Goal: Check status: Check status

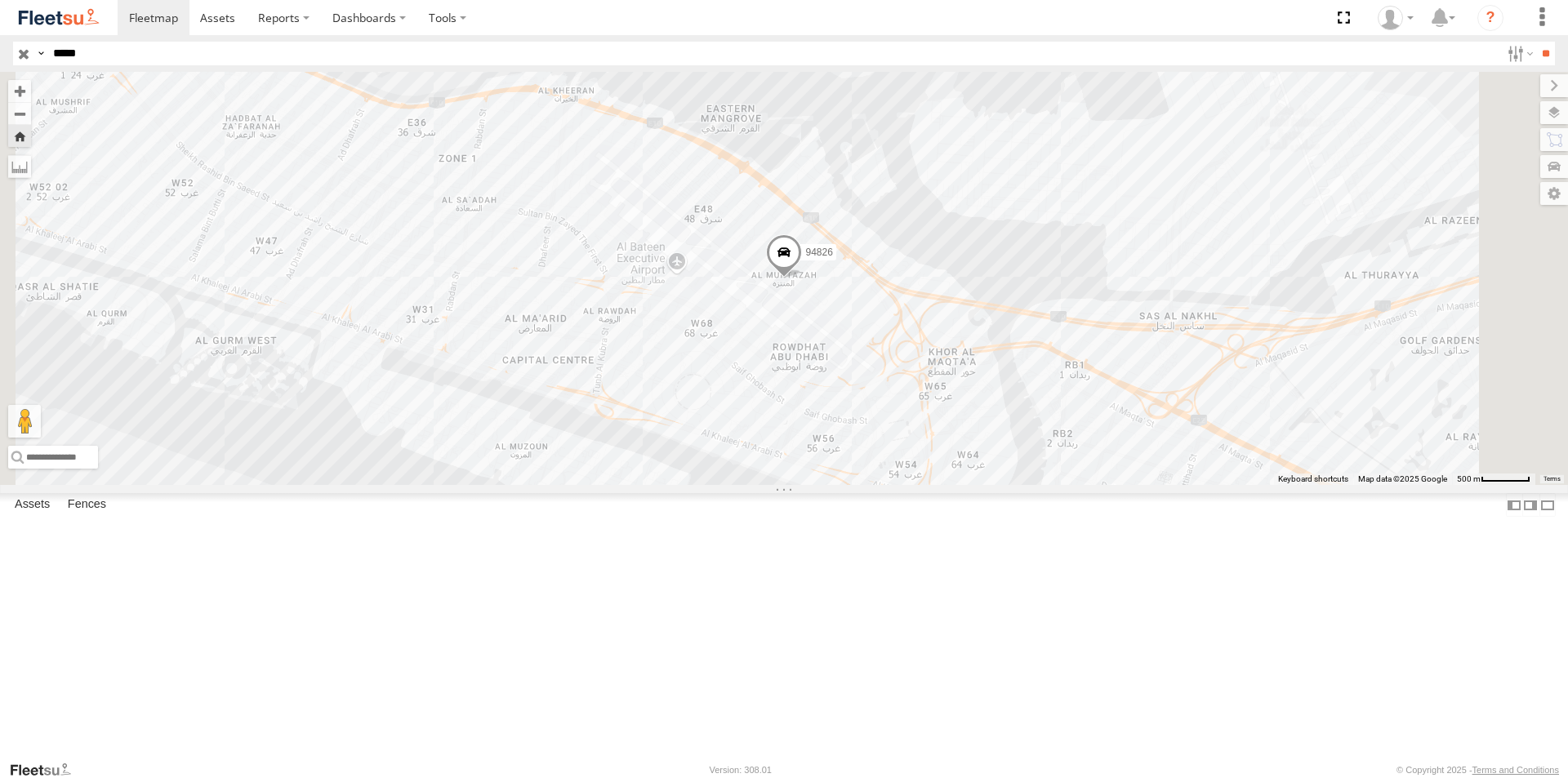
select select "**********"
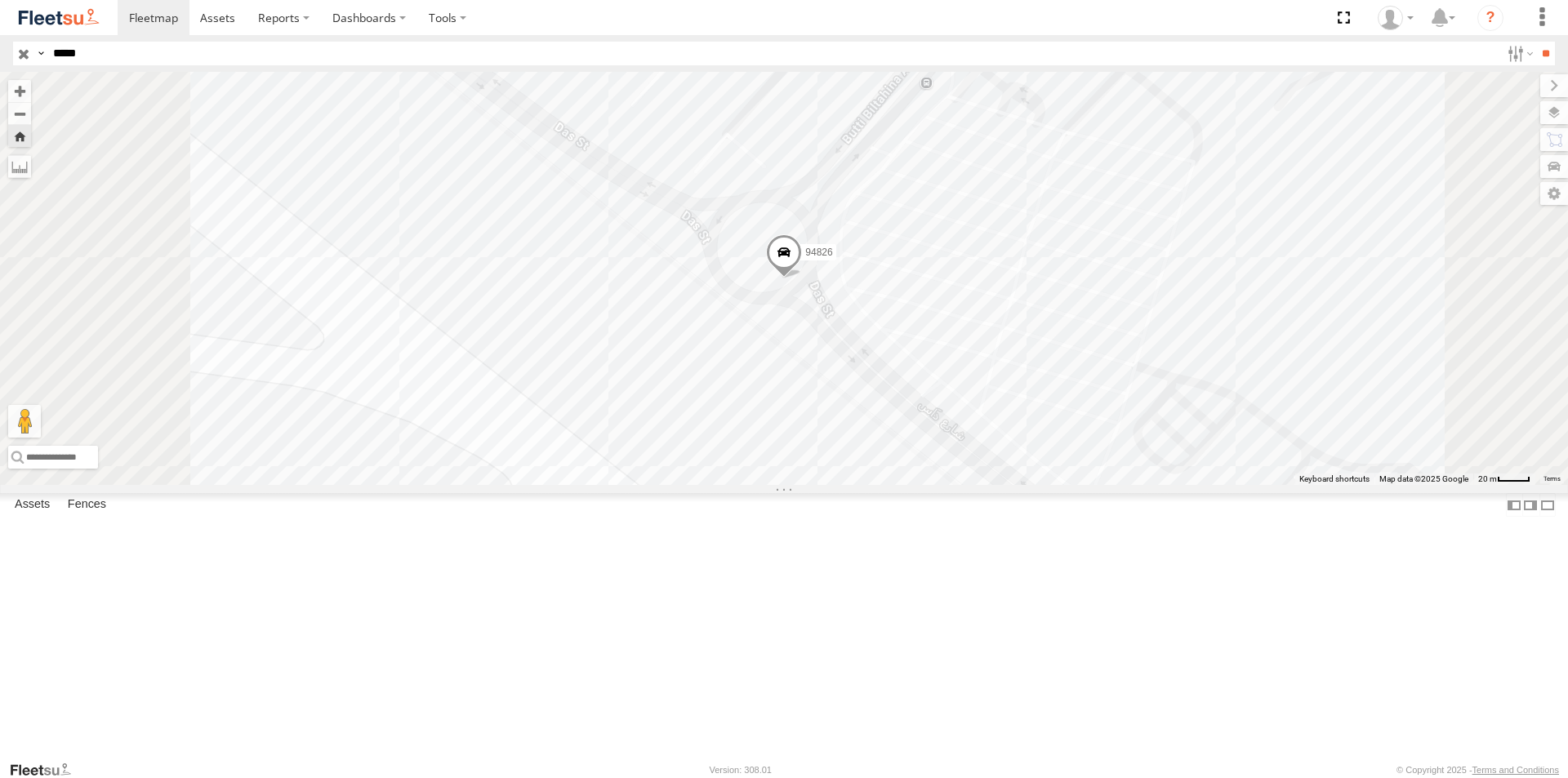
click at [802, 278] on span at bounding box center [784, 256] width 36 height 44
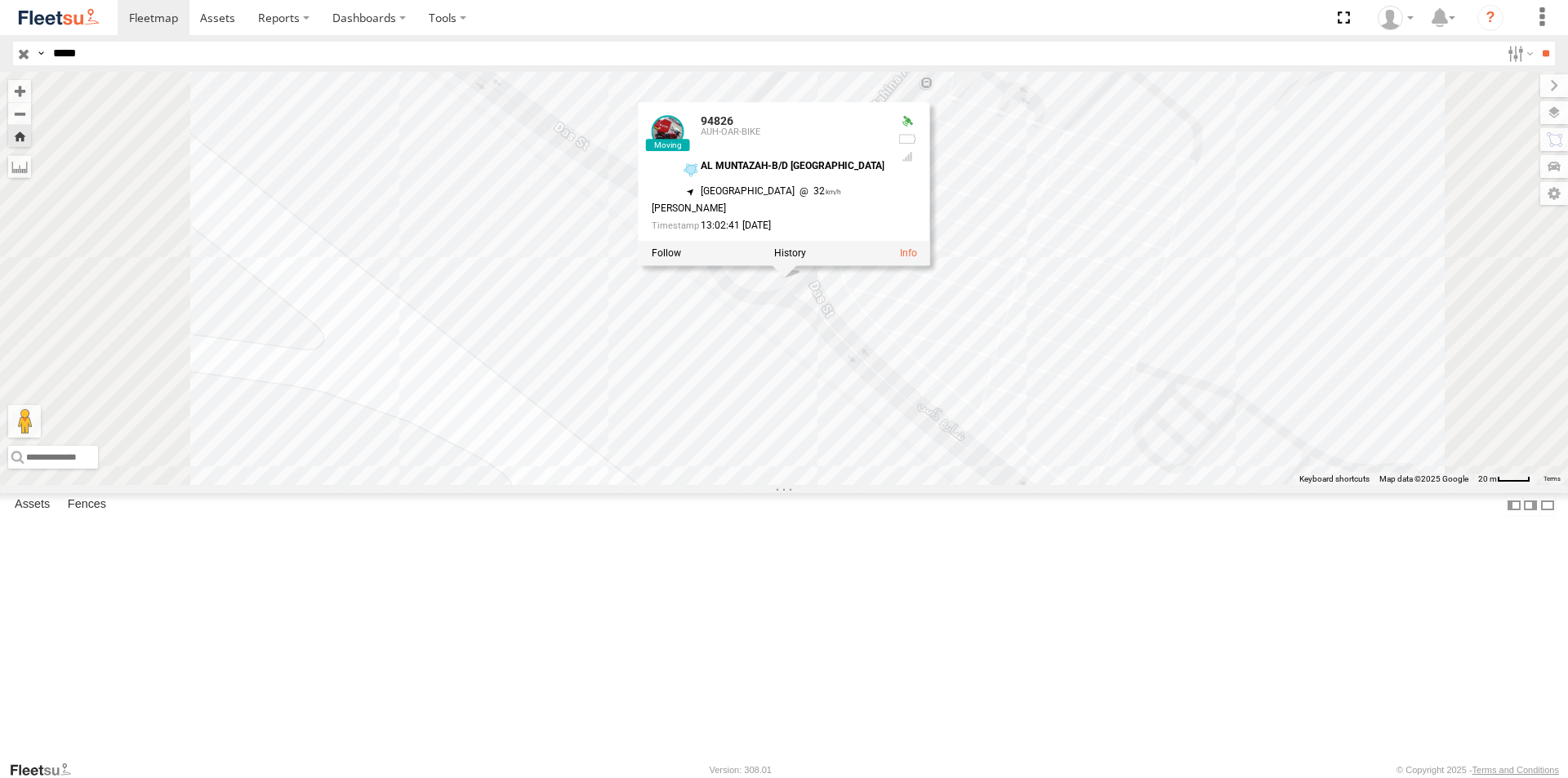
click at [0, 0] on div "AUH-OAR-BIKE" at bounding box center [0, 0] width 0 height 0
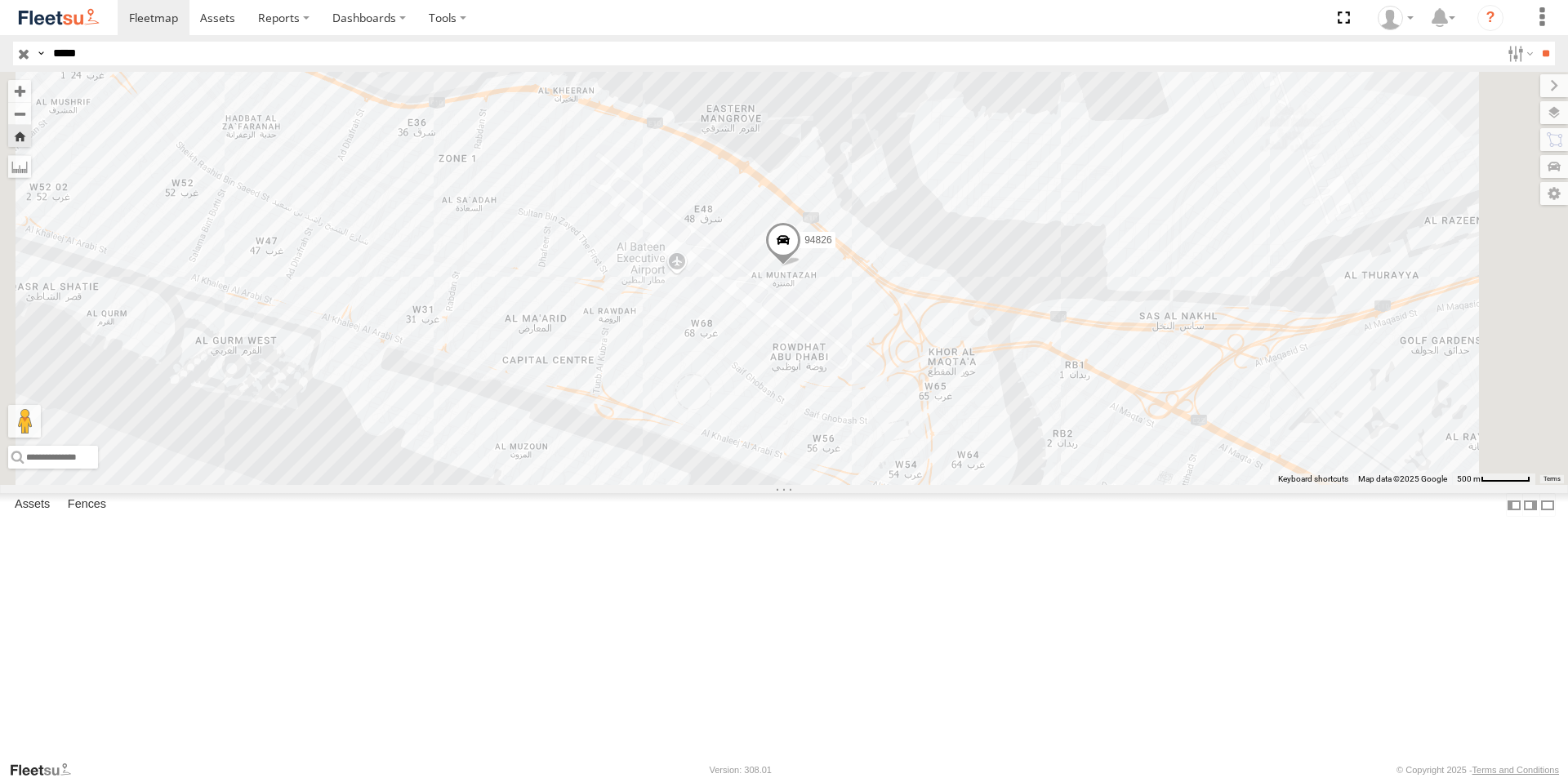
click at [0, 0] on div "94826" at bounding box center [0, 0] width 0 height 0
click at [0, 0] on div "AUH-OAR-BIKE" at bounding box center [0, 0] width 0 height 0
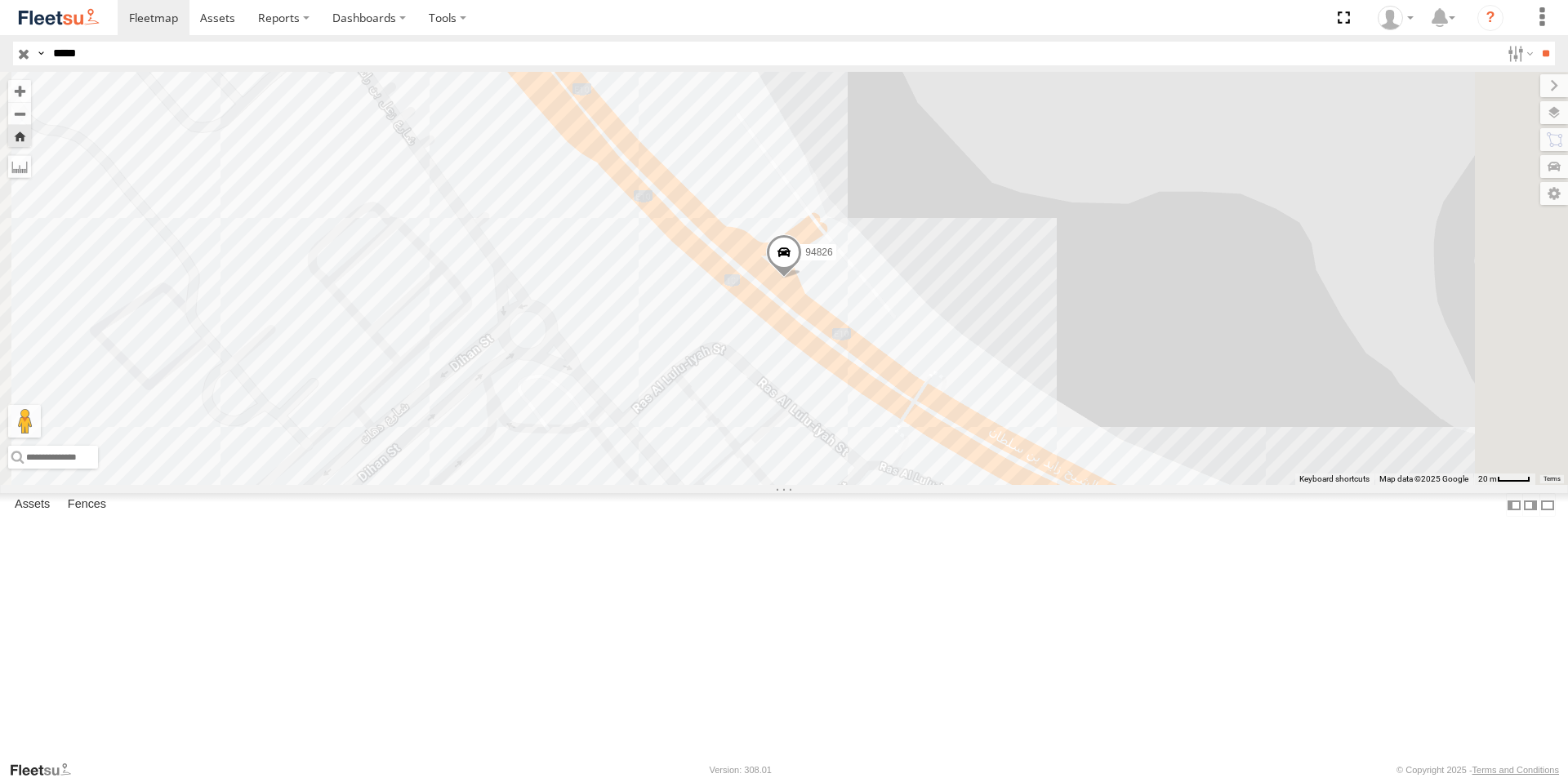
click at [802, 278] on span at bounding box center [784, 256] width 36 height 44
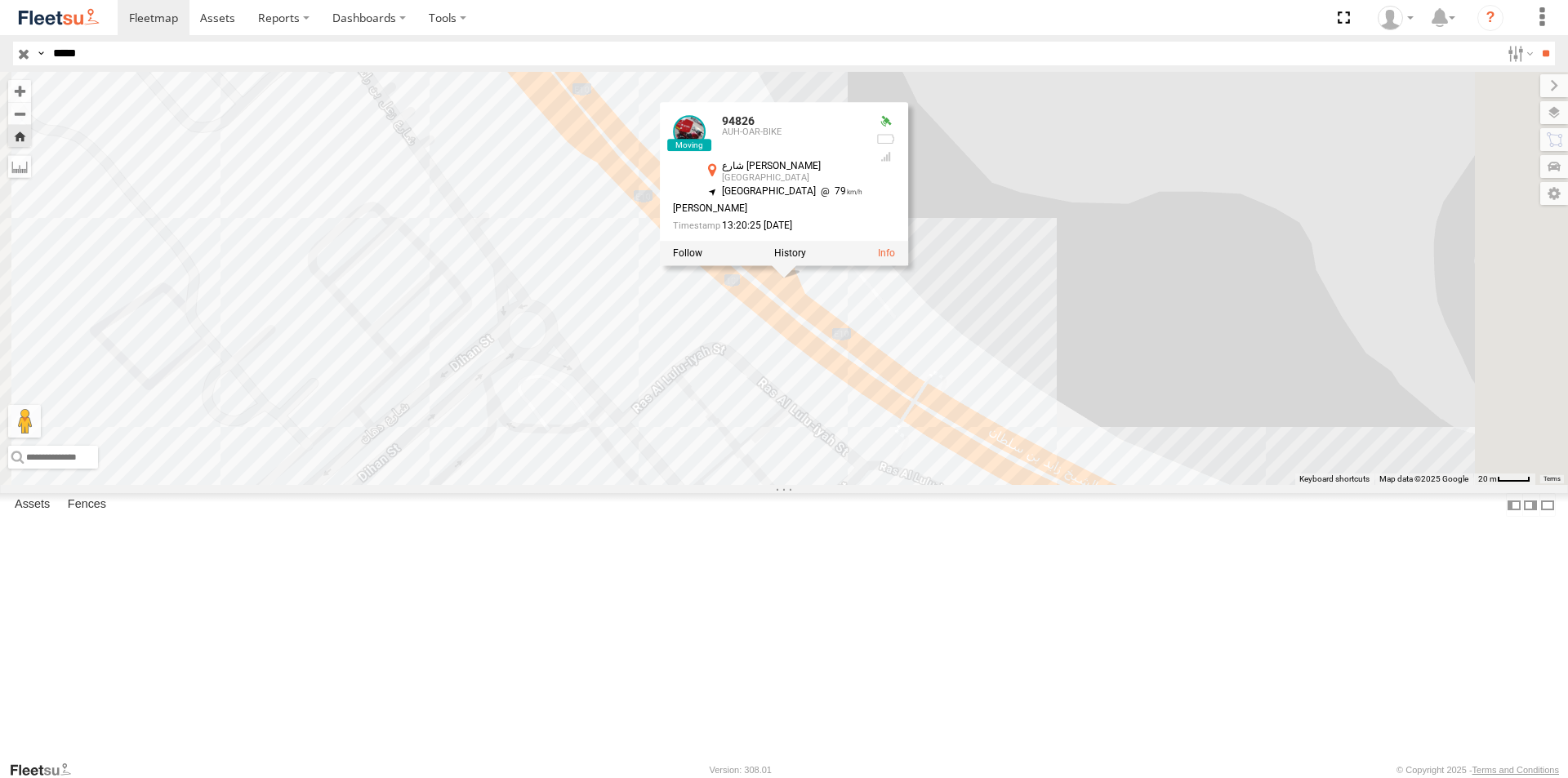
click at [0, 0] on div "94826" at bounding box center [0, 0] width 0 height 0
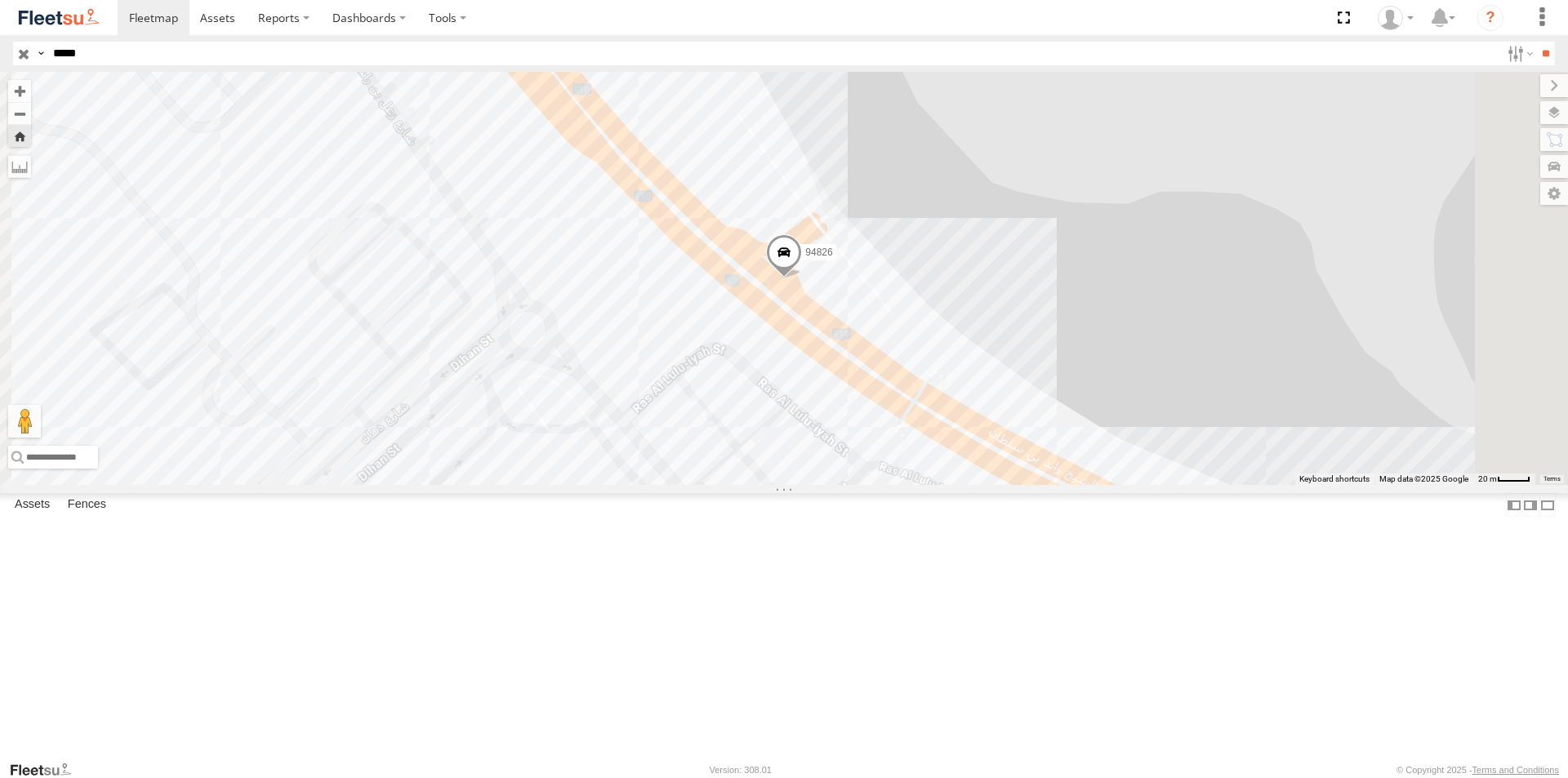
click at [802, 278] on span at bounding box center [784, 256] width 36 height 44
